Goal: Task Accomplishment & Management: Complete application form

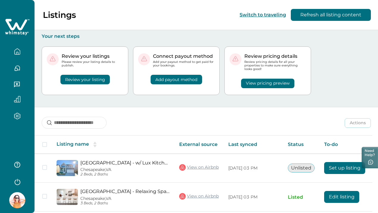
scroll to position [48, 0]
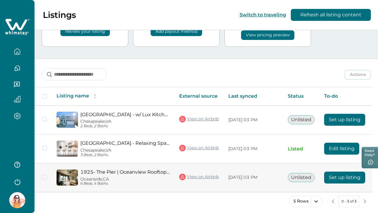
click at [337, 172] on button "Set up listing" at bounding box center [344, 178] width 41 height 12
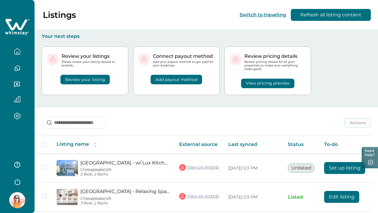
scroll to position [48, 0]
